Goal: Information Seeking & Learning: Learn about a topic

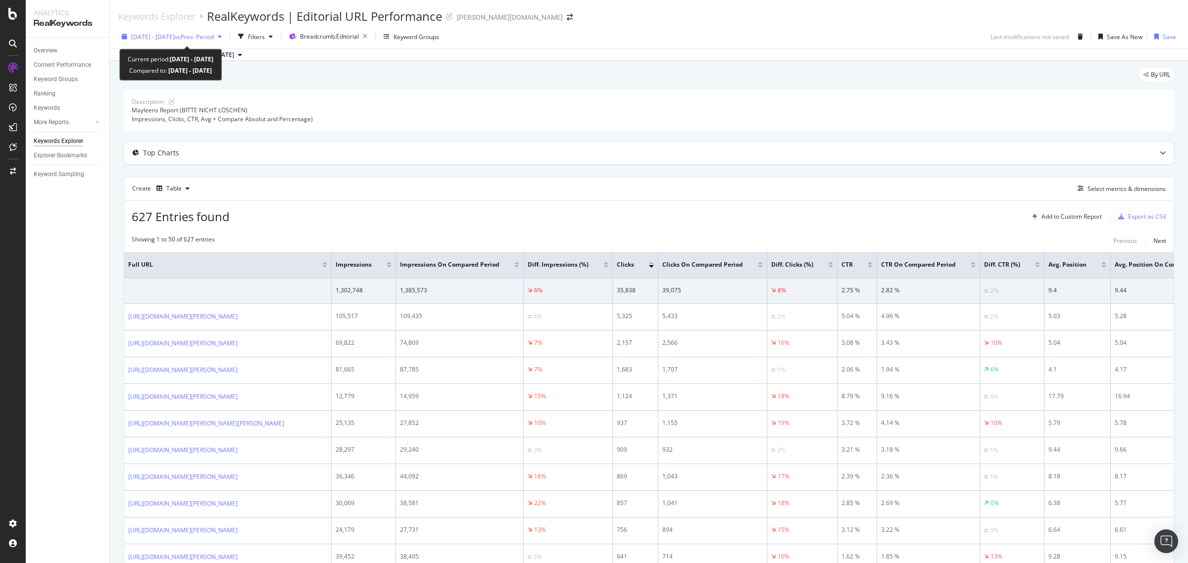
click at [168, 37] on span "2022 Feb. 21st - Feb. 27th" at bounding box center [153, 37] width 44 height 8
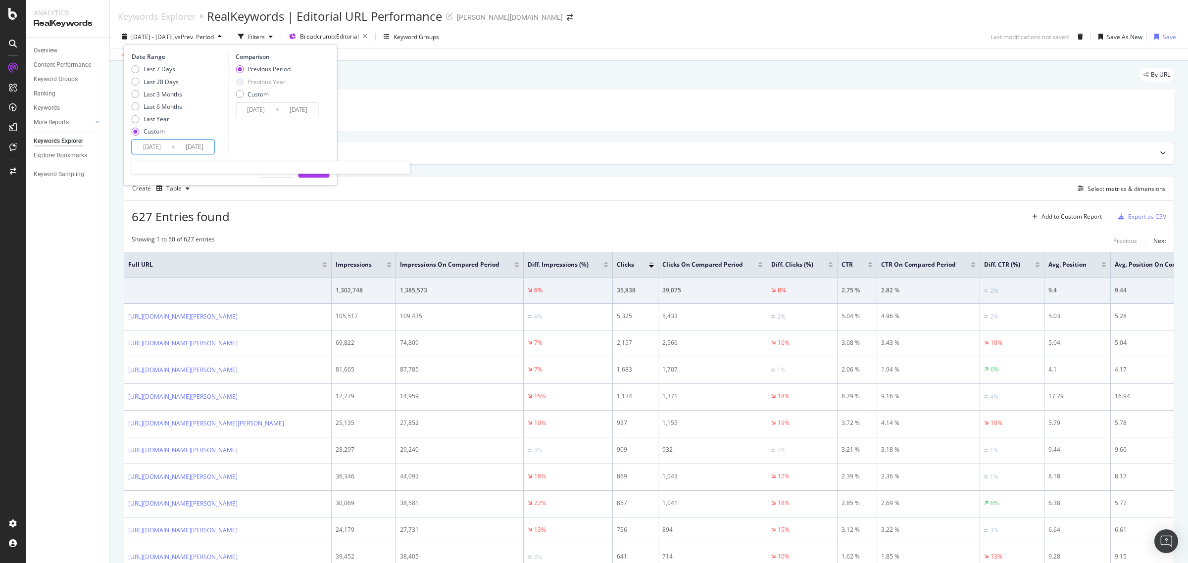
click at [149, 143] on input "2022/02/21" at bounding box center [152, 147] width 40 height 14
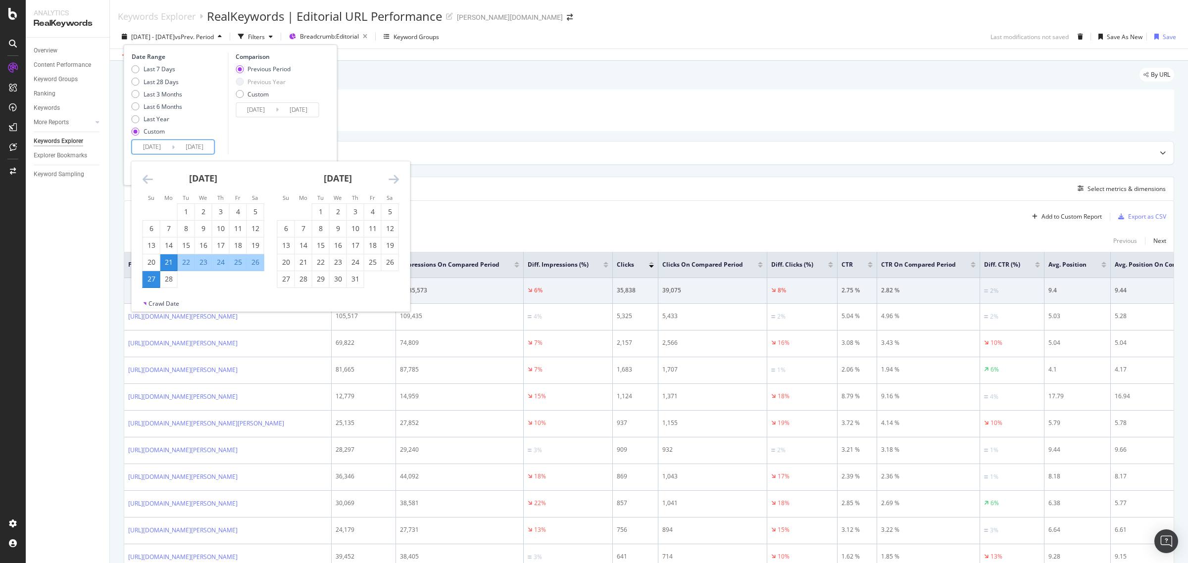
click at [397, 174] on icon "Move forward to switch to the next month." at bounding box center [394, 179] width 10 height 12
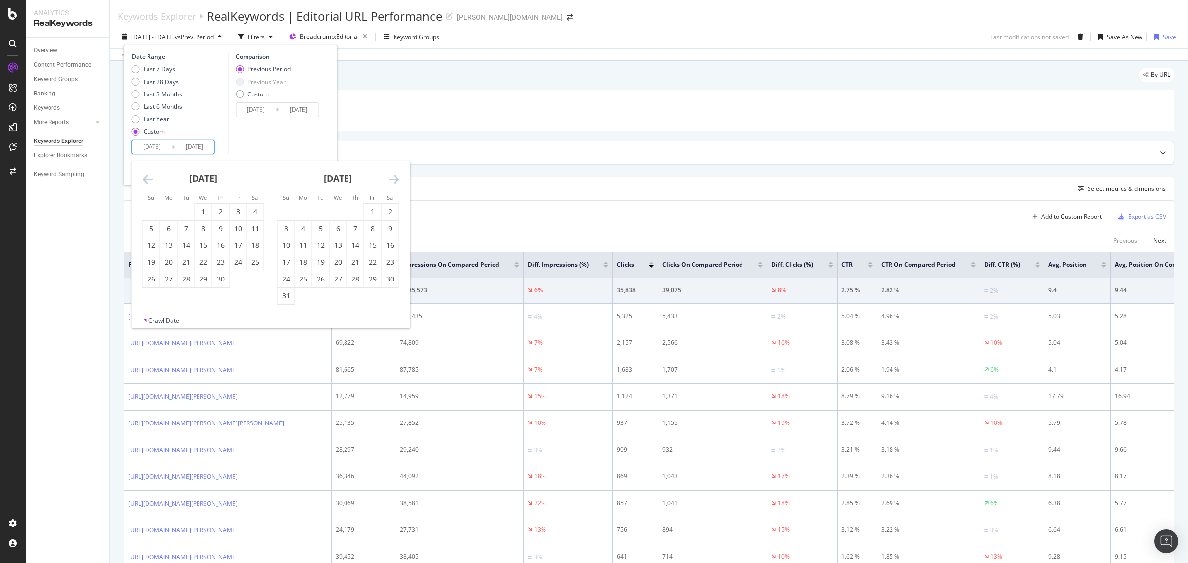
click at [397, 174] on icon "Move forward to switch to the next month." at bounding box center [394, 179] width 10 height 12
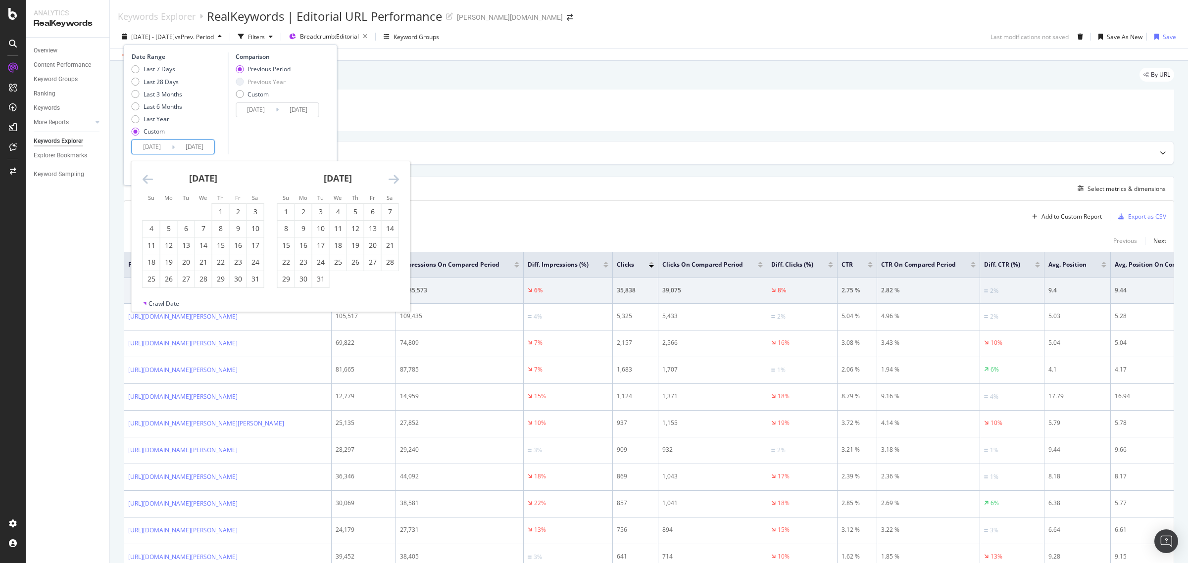
click at [397, 174] on icon "Move forward to switch to the next month." at bounding box center [394, 179] width 10 height 12
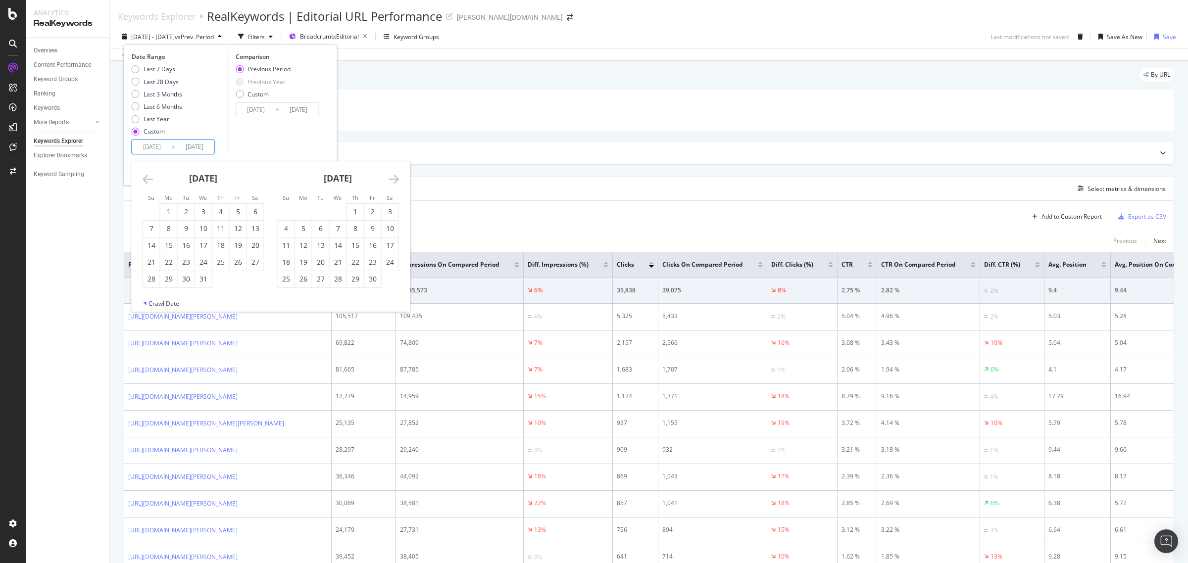
click at [397, 174] on icon "Move forward to switch to the next month." at bounding box center [394, 179] width 10 height 12
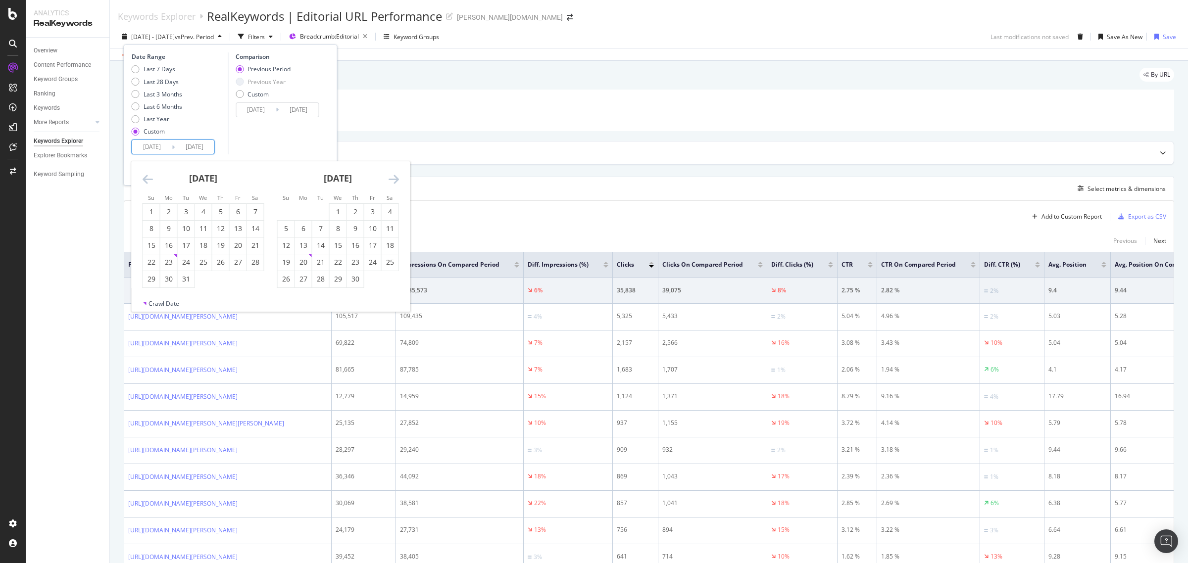
click at [397, 174] on icon "Move forward to switch to the next month." at bounding box center [394, 179] width 10 height 12
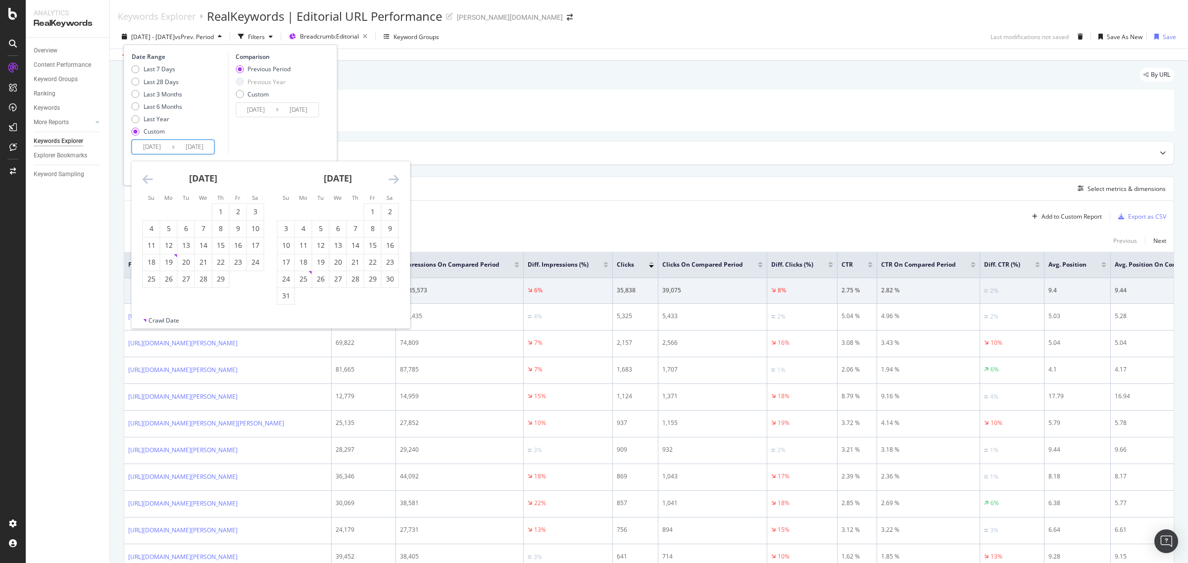
click at [397, 174] on icon "Move forward to switch to the next month." at bounding box center [394, 179] width 10 height 12
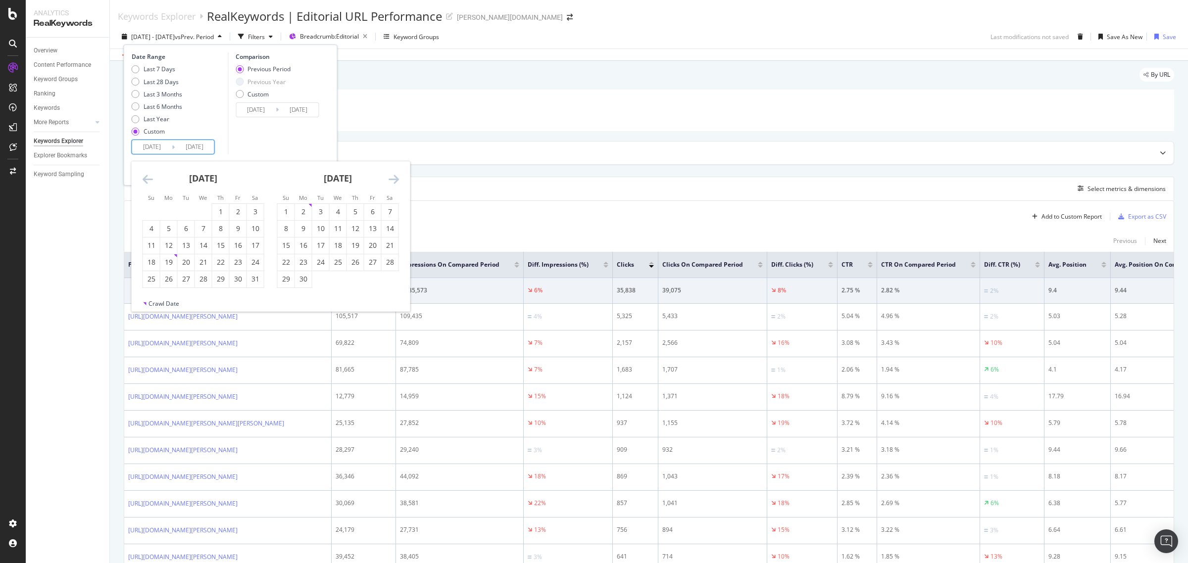
click at [397, 174] on icon "Move forward to switch to the next month." at bounding box center [394, 179] width 10 height 12
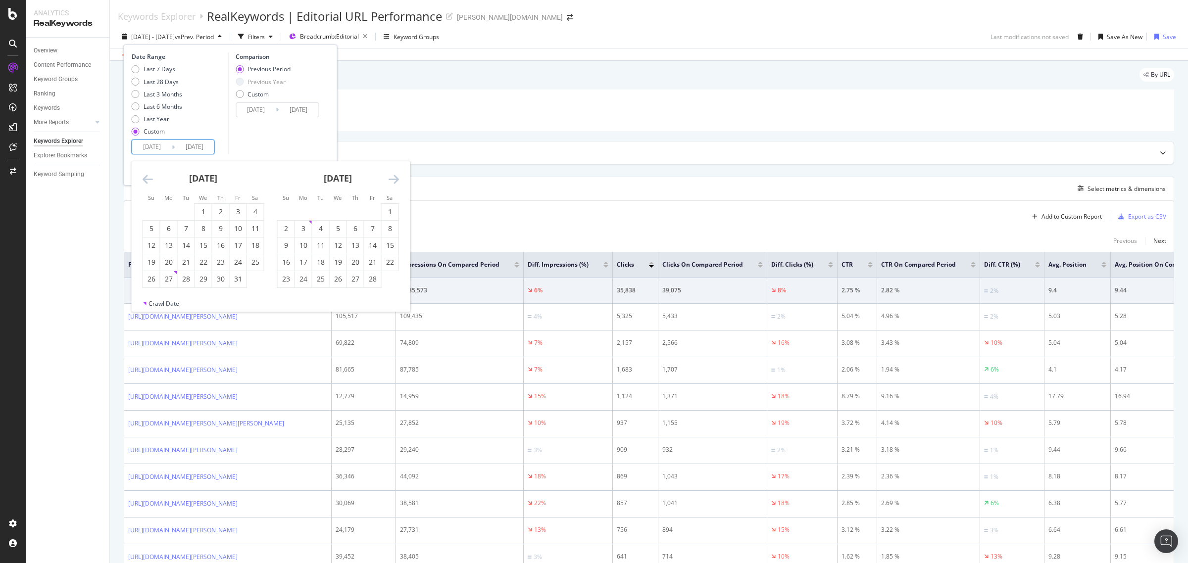
click at [397, 174] on icon "Move forward to switch to the next month." at bounding box center [394, 179] width 10 height 12
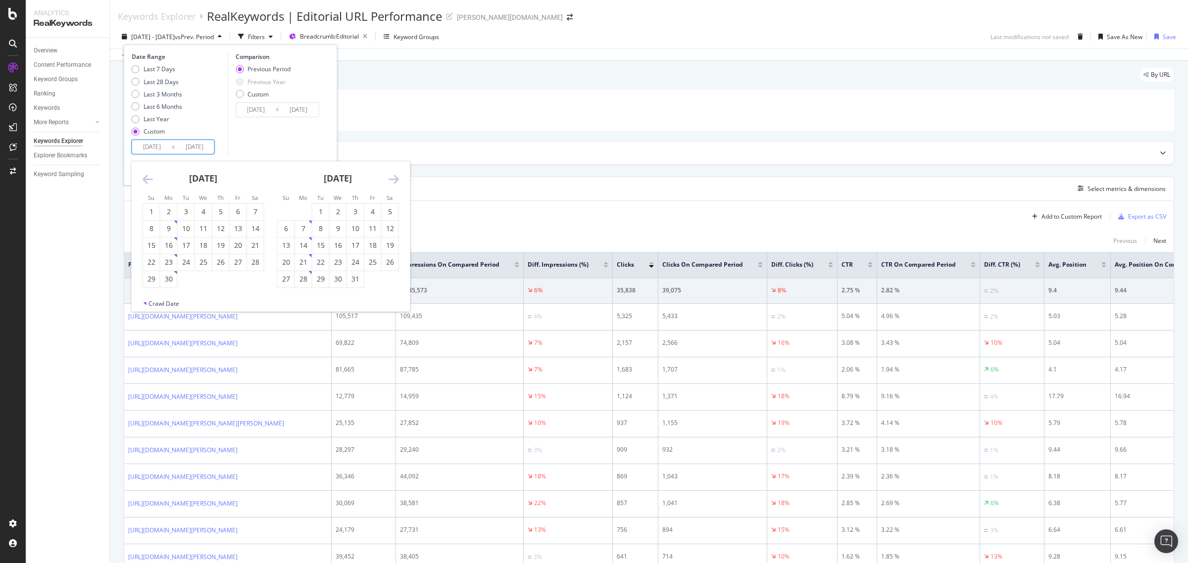
click at [397, 174] on icon "Move forward to switch to the next month." at bounding box center [394, 179] width 10 height 12
click at [370, 207] on div "1" at bounding box center [372, 212] width 17 height 10
type input "[DATE]"
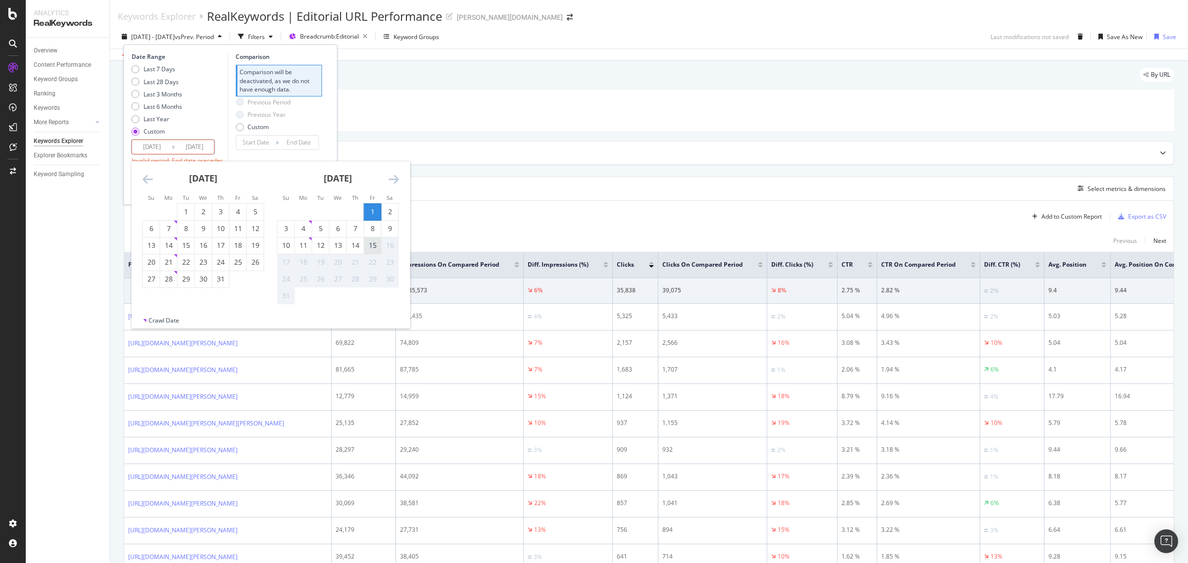
click at [372, 248] on div "15" at bounding box center [372, 246] width 17 height 10
type input "[DATE]"
type input "2025/07/17"
type input "2025/07/31"
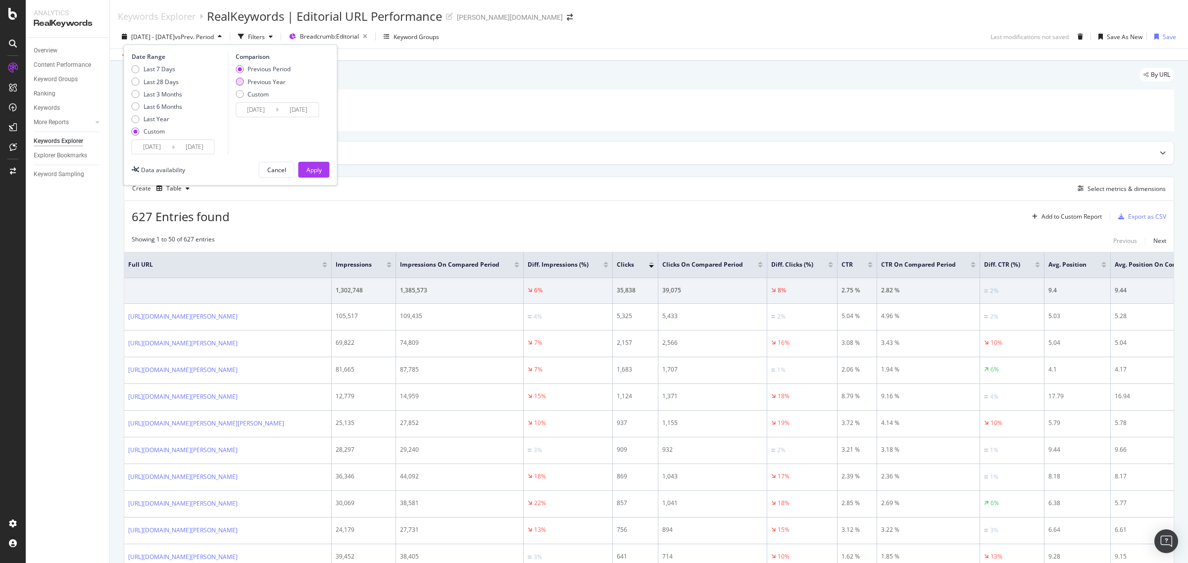
click at [272, 83] on div "Previous Year" at bounding box center [266, 82] width 38 height 8
type input "[DATE]"
click at [318, 167] on div "Apply" at bounding box center [313, 170] width 15 height 8
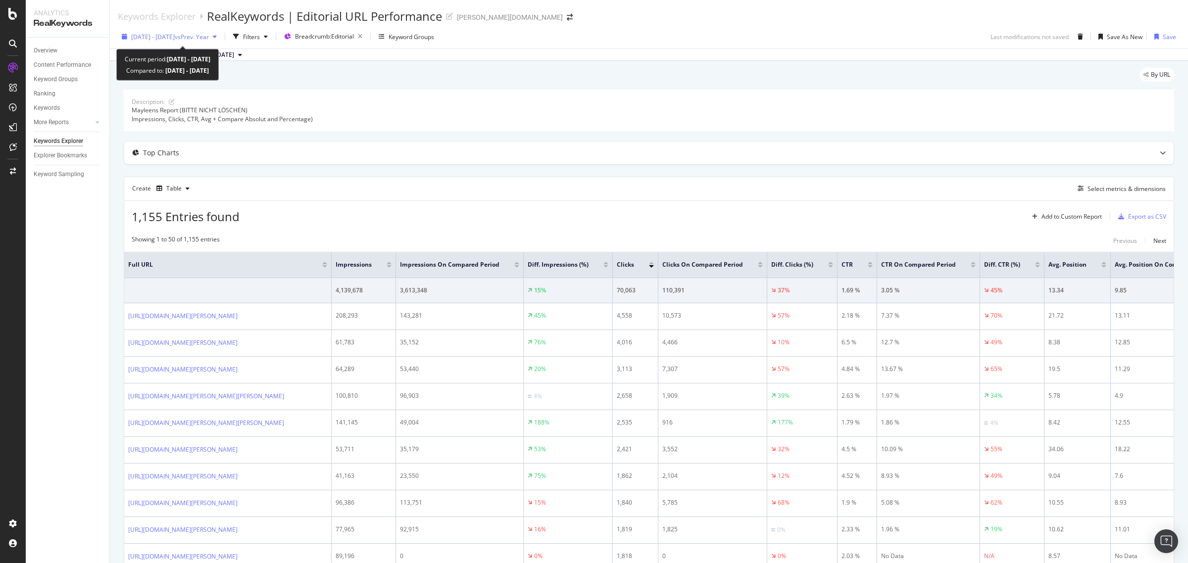
click at [218, 41] on div "2025 Aug. 1st - Aug. 15th vs Prev. Year" at bounding box center [169, 36] width 103 height 15
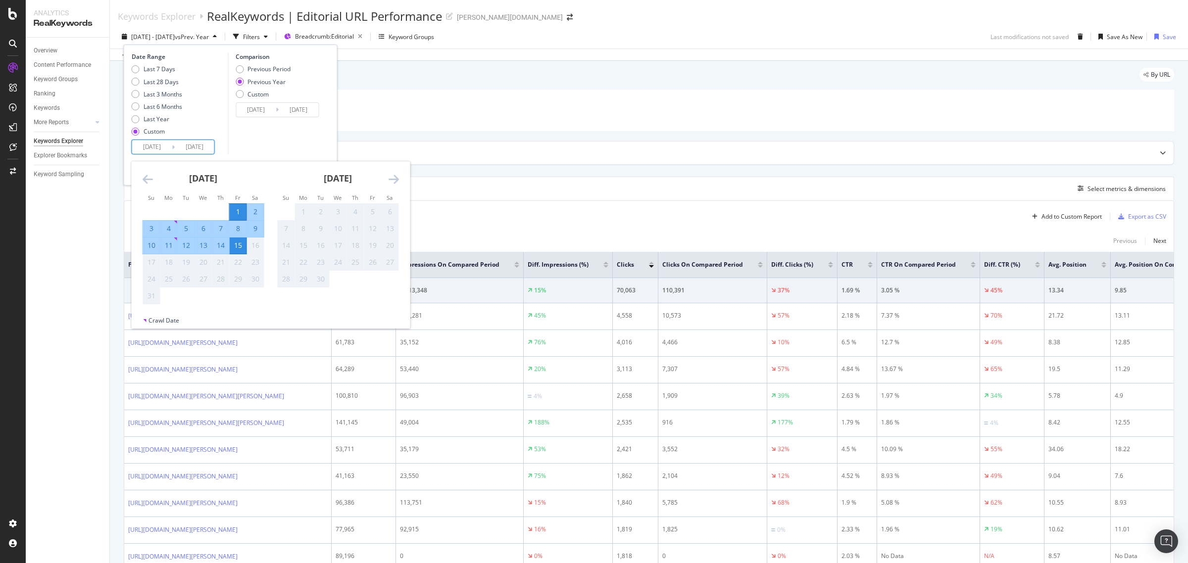
click at [153, 146] on input "[DATE]" at bounding box center [152, 147] width 40 height 14
click at [141, 177] on div "August 2025 1 2 3 4 5 6 7 8 9 10 11 12 13 14 15 16 17 18 19 20 21 22 23 24 25 2…" at bounding box center [203, 233] width 135 height 144
click at [147, 180] on icon "Move backward to switch to the previous month." at bounding box center [148, 179] width 10 height 12
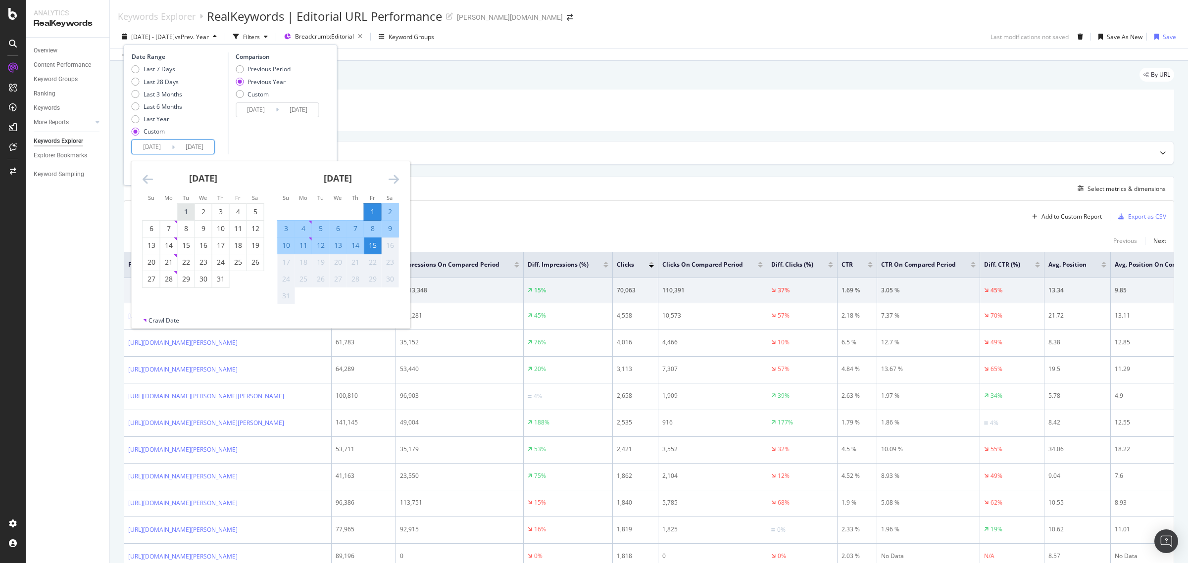
click at [191, 219] on div "1" at bounding box center [186, 212] width 17 height 16
type input "2025/07/01"
type input "2024/07/02"
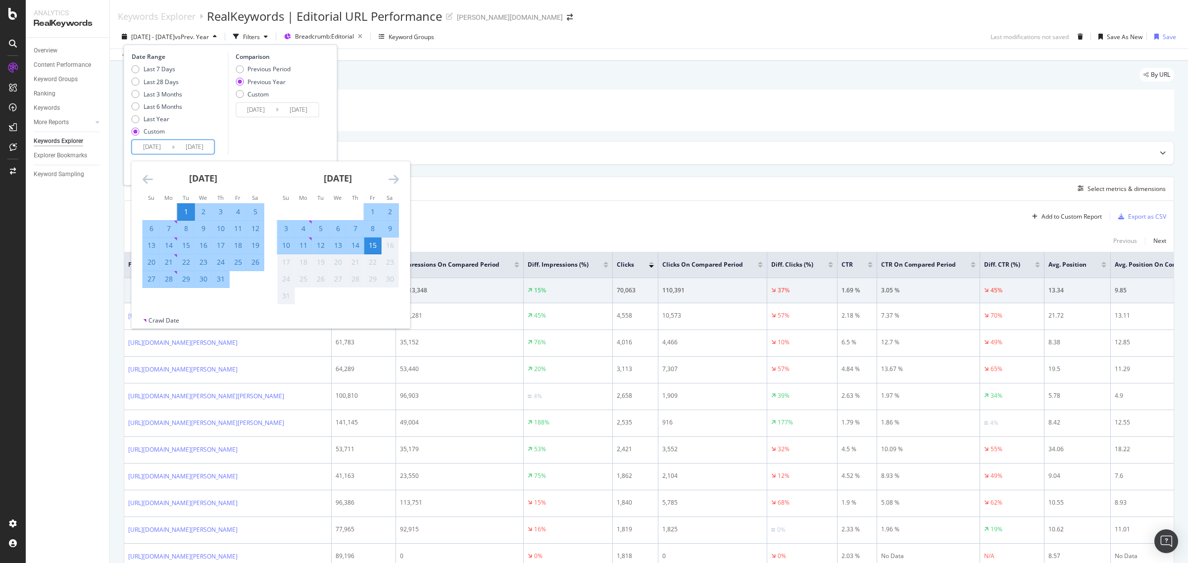
click at [377, 246] on div "15" at bounding box center [372, 246] width 17 height 10
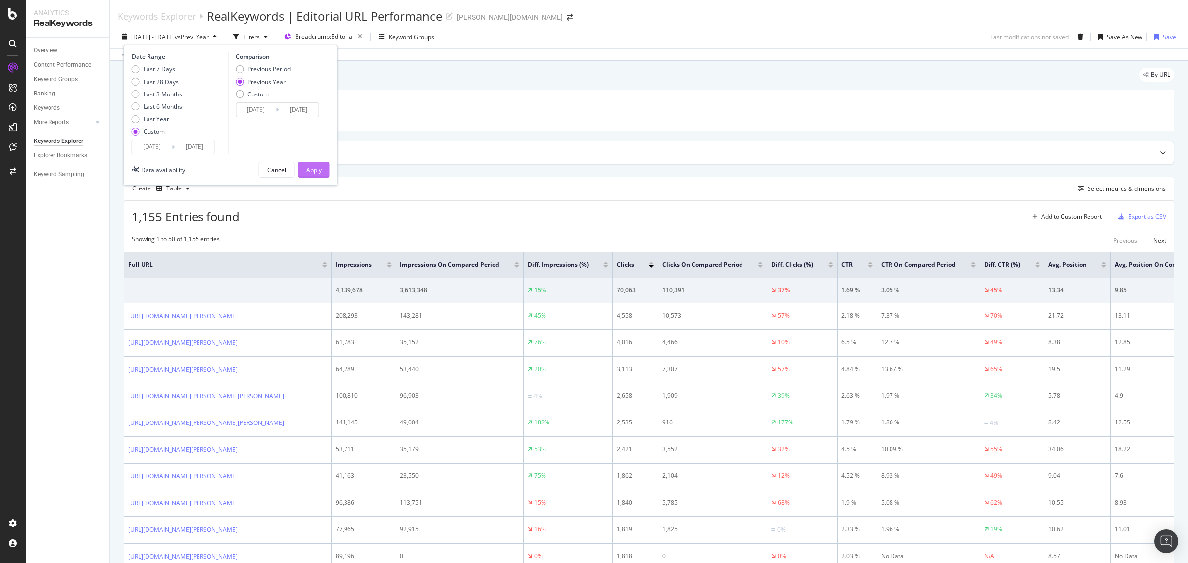
click at [310, 174] on div "Apply" at bounding box center [313, 170] width 15 height 8
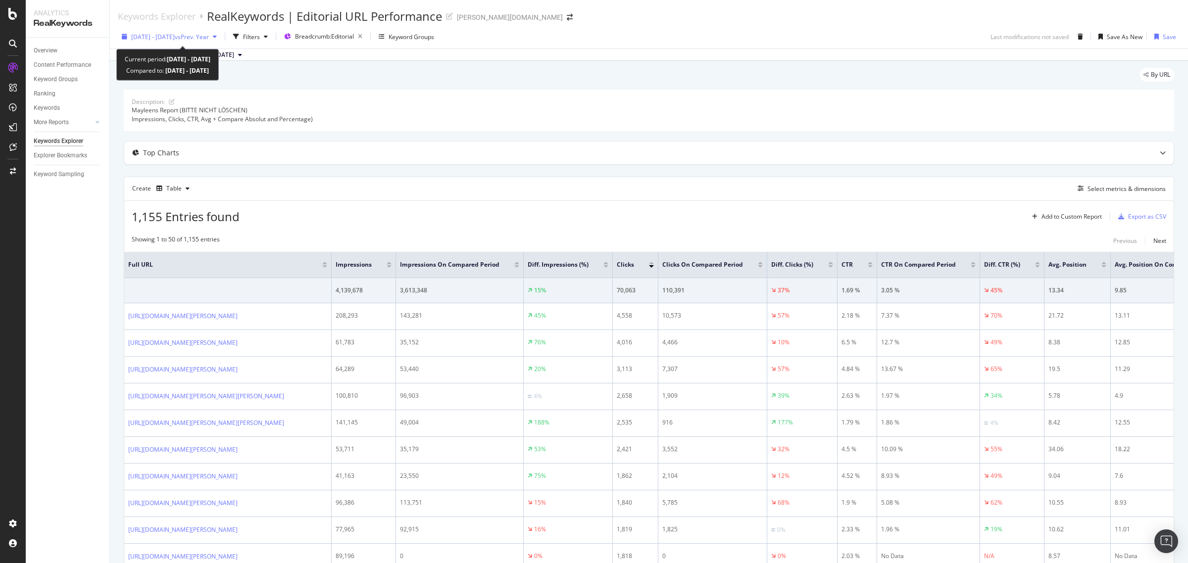
click at [152, 35] on span "[DATE] - [DATE]" at bounding box center [153, 37] width 44 height 8
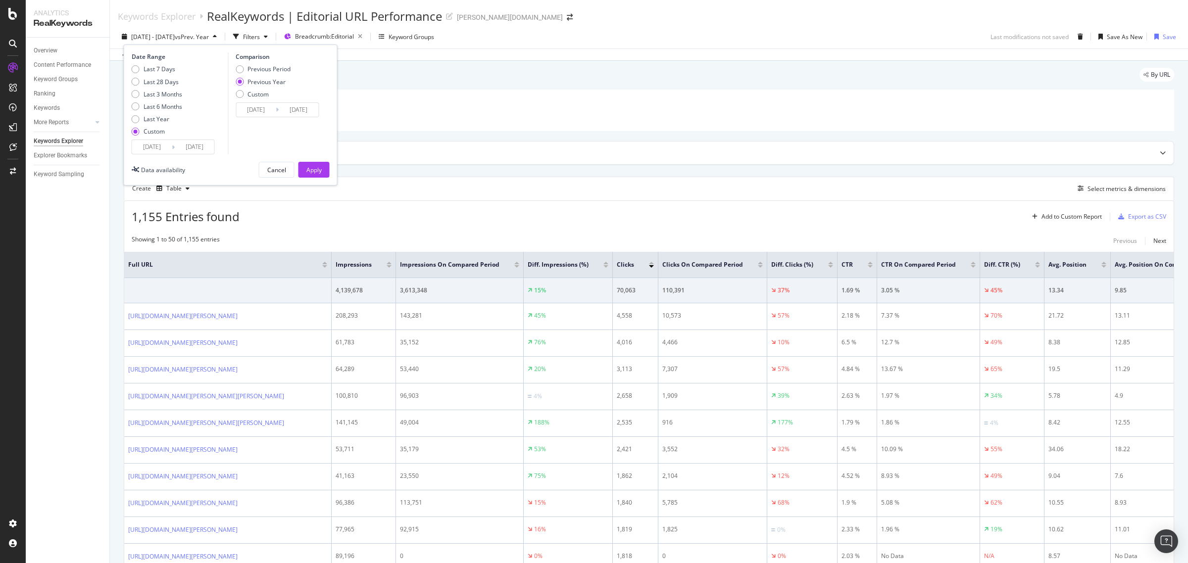
click at [152, 145] on input "[DATE]" at bounding box center [152, 147] width 40 height 14
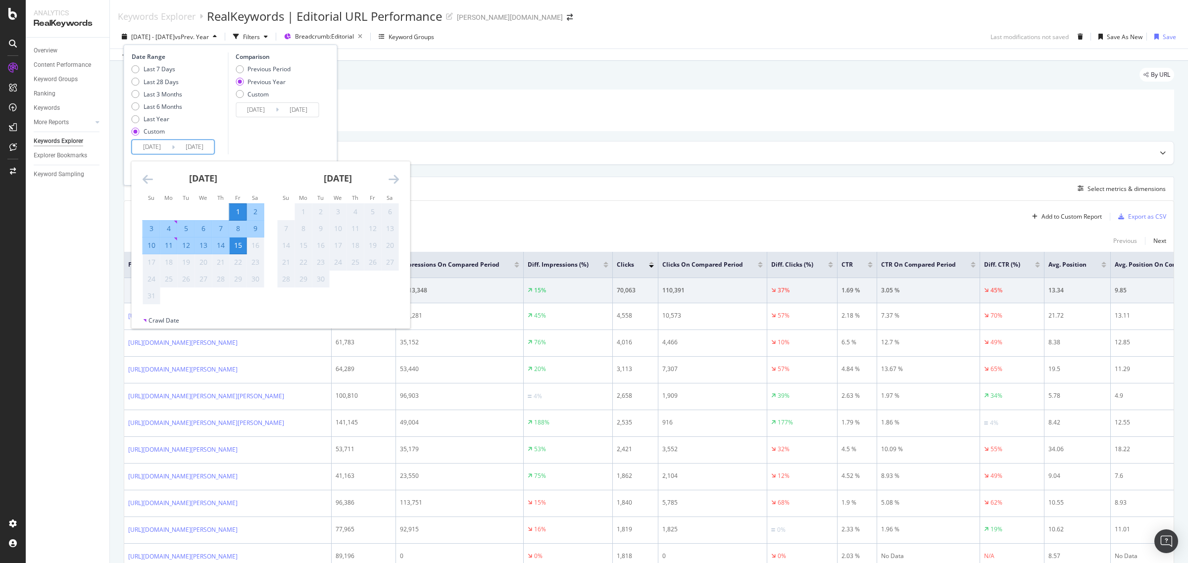
click at [147, 173] on icon "Move backward to switch to the previous month." at bounding box center [148, 179] width 10 height 12
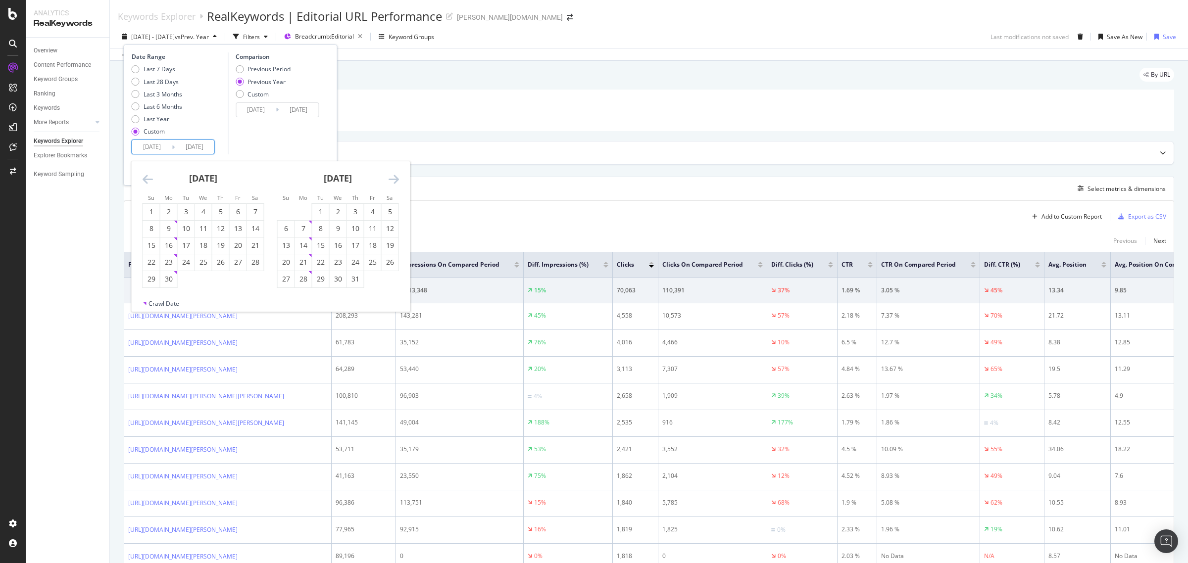
click at [147, 173] on icon "Move backward to switch to the previous month." at bounding box center [148, 179] width 10 height 12
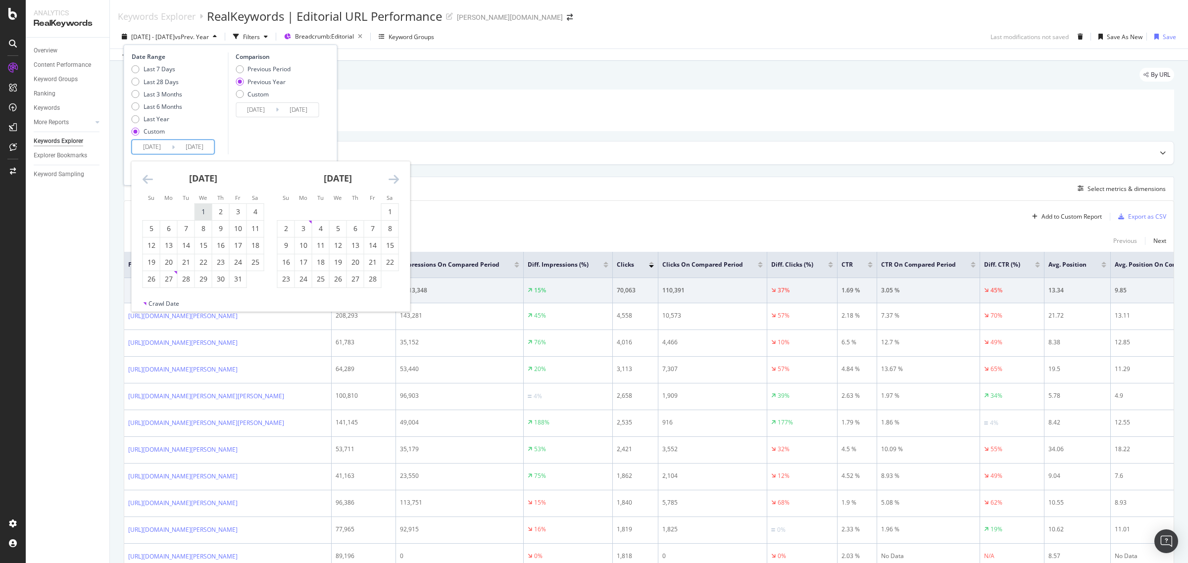
click at [203, 213] on div "1" at bounding box center [203, 212] width 17 height 10
type input "[DATE]"
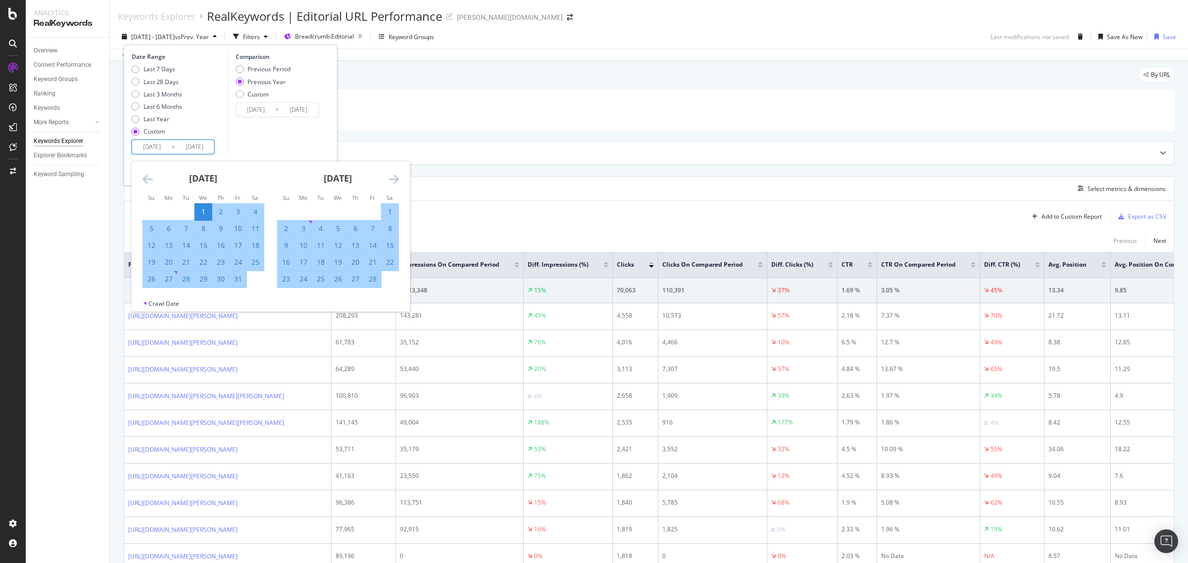
click at [396, 180] on icon "Move forward to switch to the next month." at bounding box center [394, 179] width 10 height 12
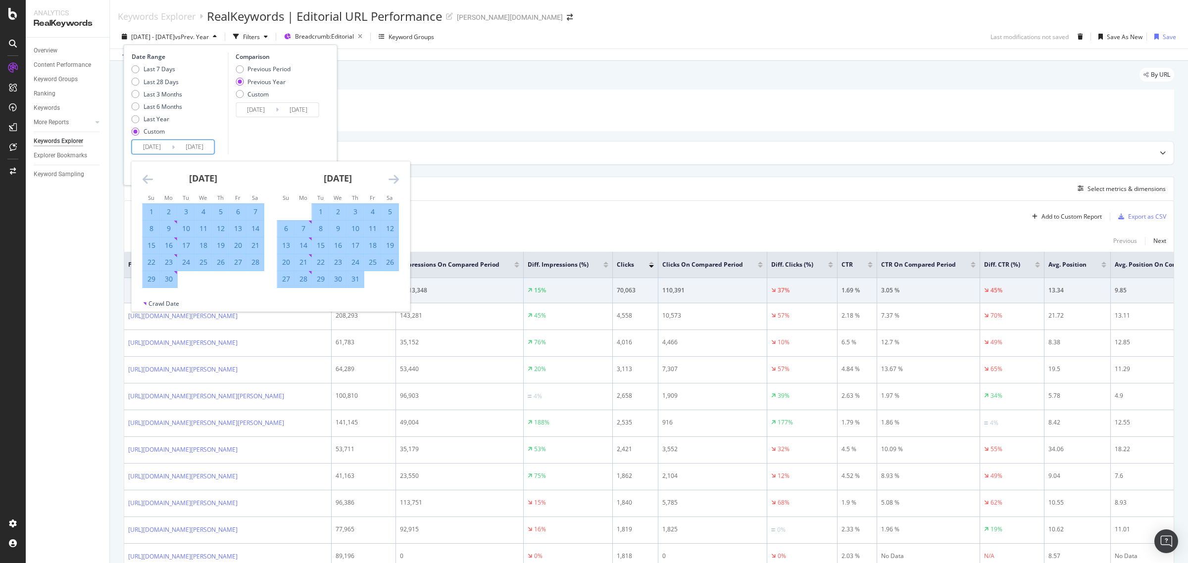
click at [396, 180] on icon "Move forward to switch to the next month." at bounding box center [394, 179] width 10 height 12
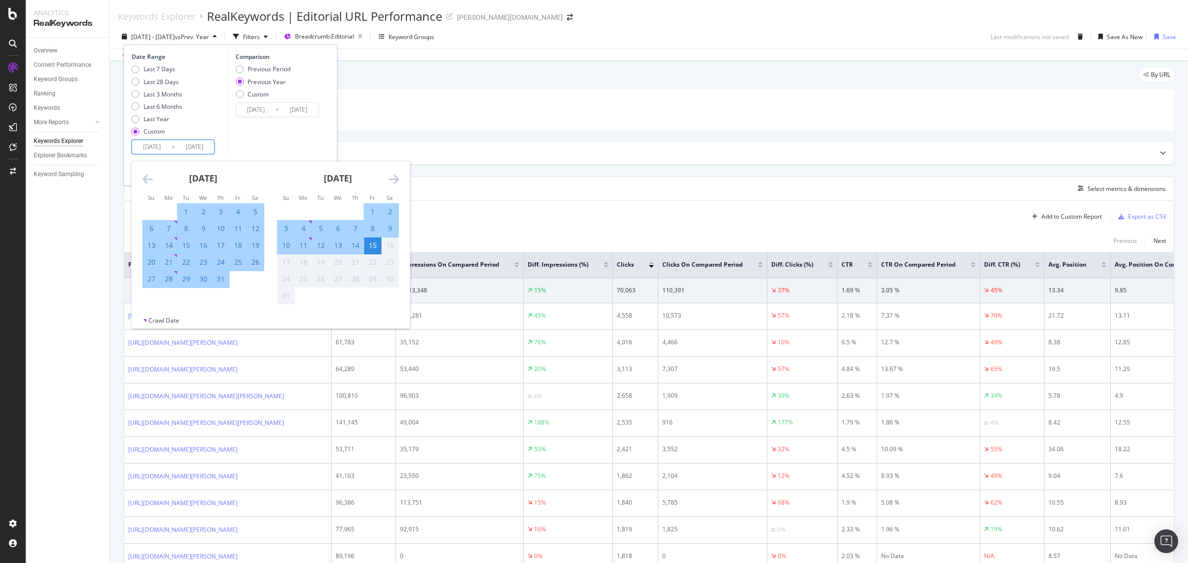
click at [370, 250] on div "15" at bounding box center [372, 246] width 17 height 10
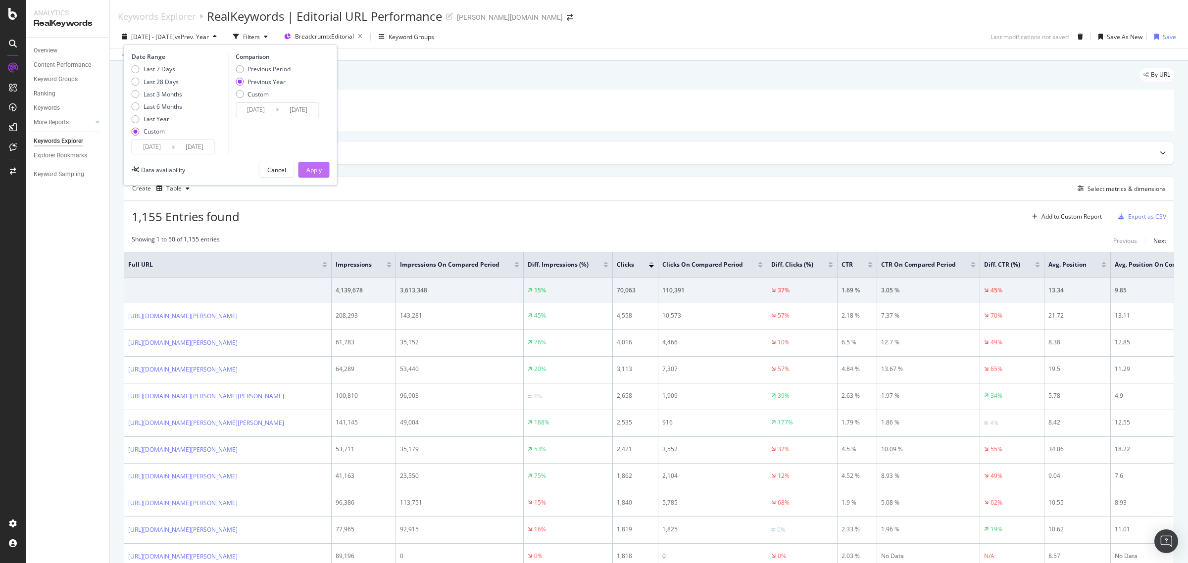
click at [314, 173] on div "Apply" at bounding box center [313, 170] width 15 height 8
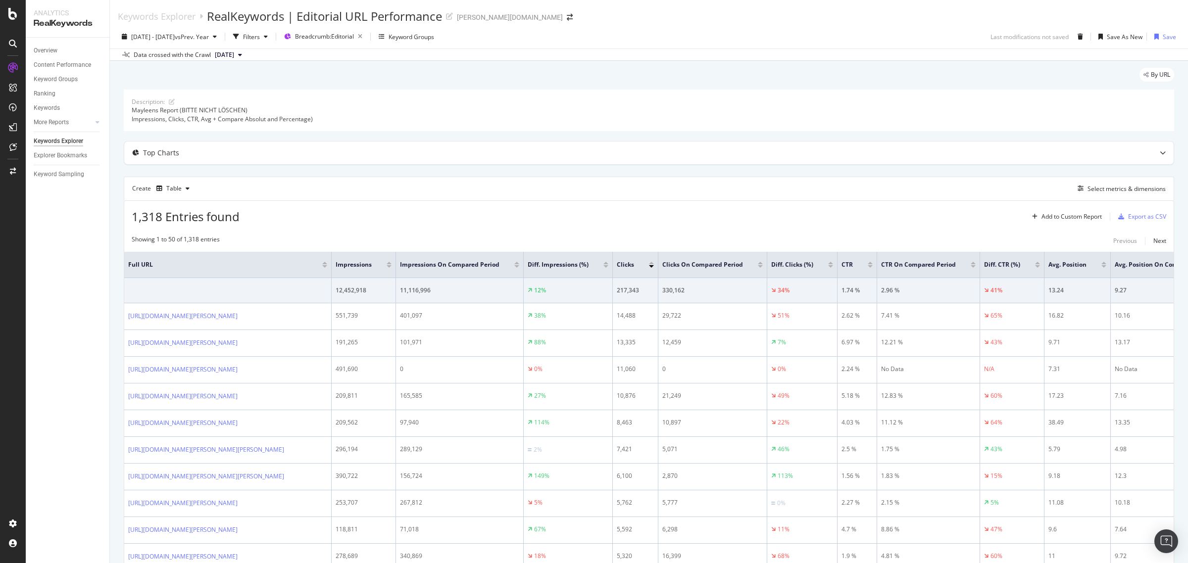
click at [654, 268] on div "Clicks" at bounding box center [635, 265] width 37 height 10
click at [654, 266] on div at bounding box center [651, 266] width 5 height 2
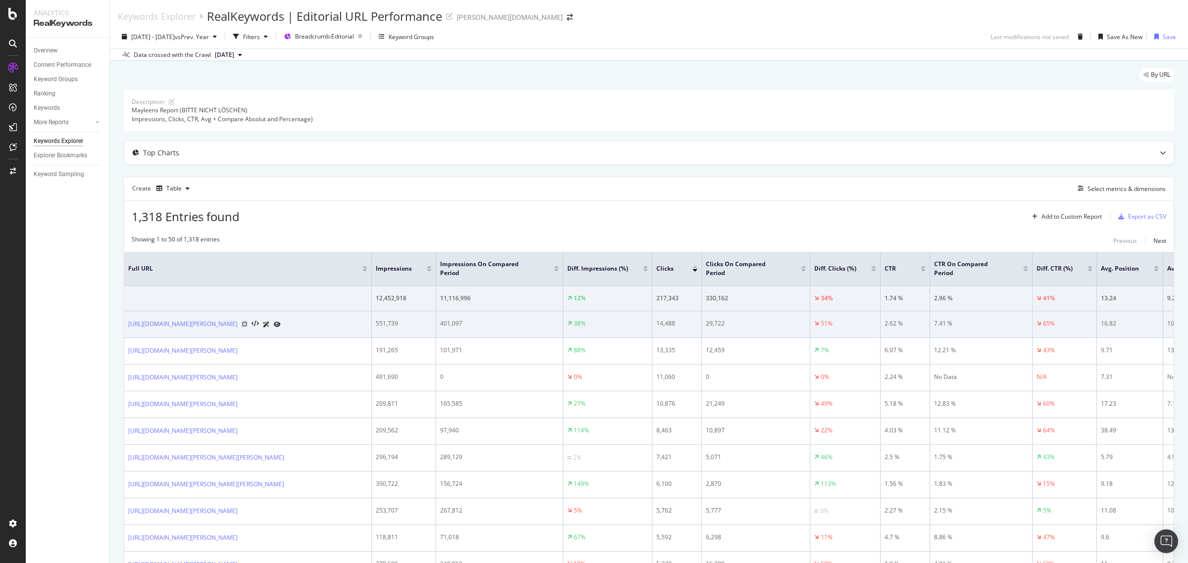
click at [247, 326] on icon at bounding box center [245, 324] width 6 height 6
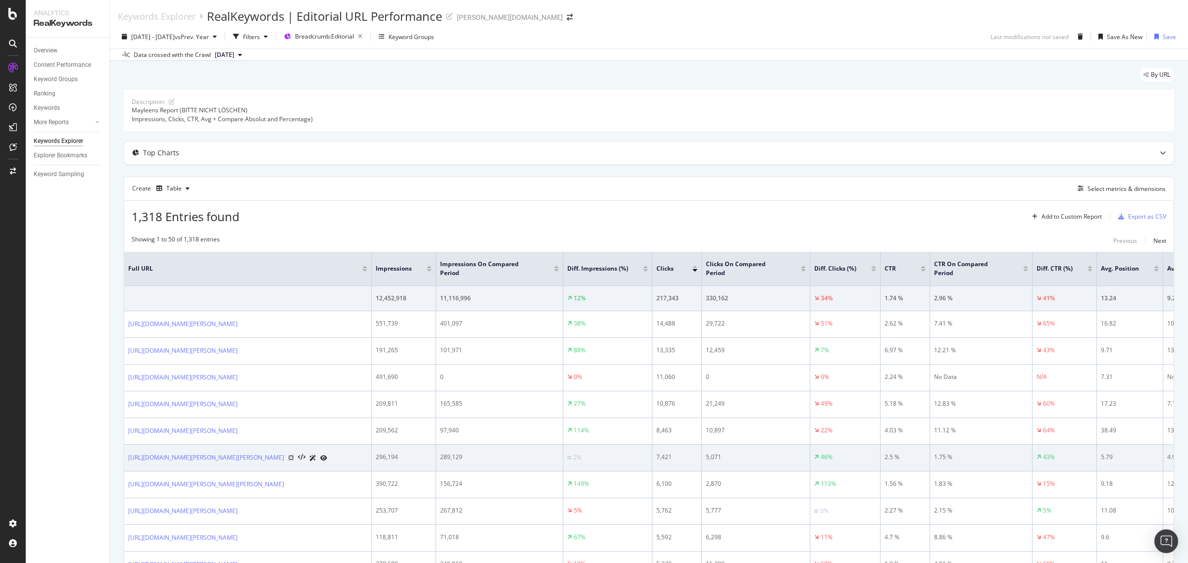
click at [294, 461] on icon at bounding box center [291, 458] width 6 height 6
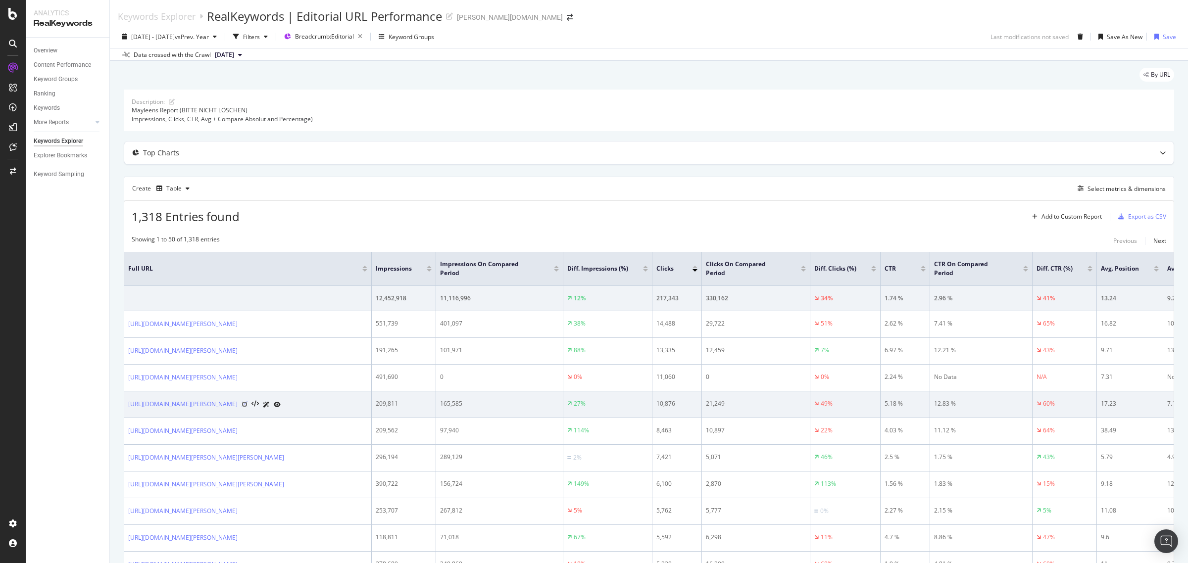
click at [247, 407] on icon at bounding box center [245, 404] width 6 height 6
